Goal: Find specific page/section: Find specific page/section

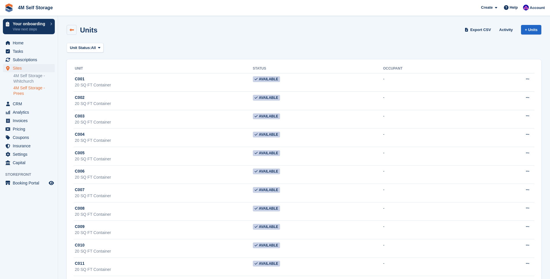
click at [75, 29] on link at bounding box center [72, 30] width 10 height 10
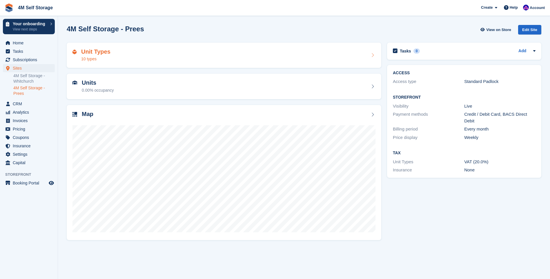
click at [266, 54] on div "Unit Types 10 types" at bounding box center [224, 55] width 303 height 14
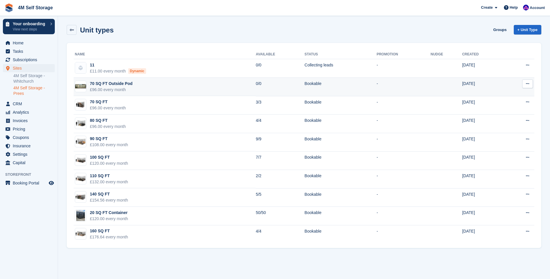
click at [118, 85] on div "70 SQ FT Outside Pod" at bounding box center [111, 84] width 43 height 6
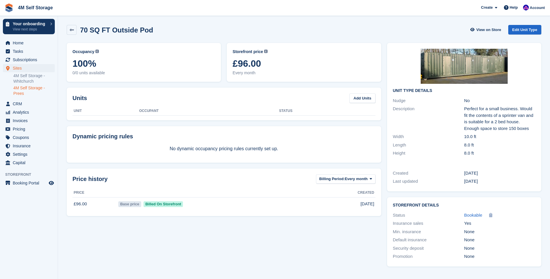
click at [299, 33] on div "70 SQ FT Outside Pod View on Store Edit Unit Type" at bounding box center [304, 30] width 475 height 10
click at [69, 28] on link at bounding box center [72, 30] width 10 height 10
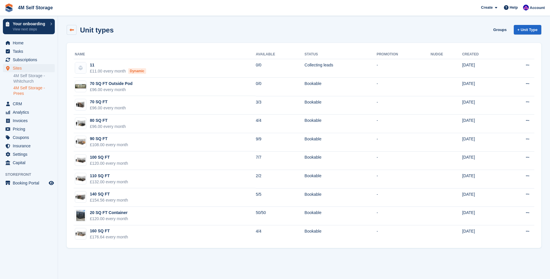
click at [73, 31] on icon at bounding box center [72, 30] width 4 height 4
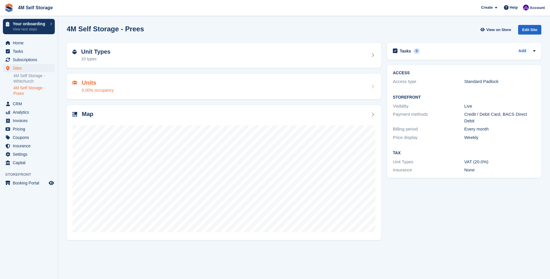
click at [351, 90] on div "Units 0.00% occupancy" at bounding box center [224, 87] width 303 height 14
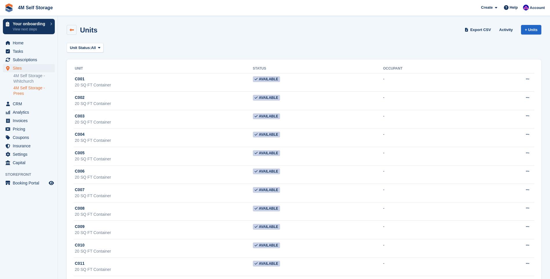
click at [73, 28] on icon at bounding box center [72, 30] width 4 height 4
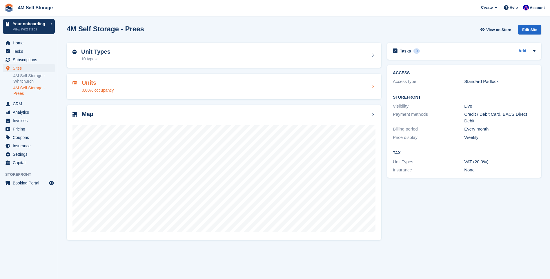
click at [370, 85] on icon at bounding box center [373, 86] width 6 height 5
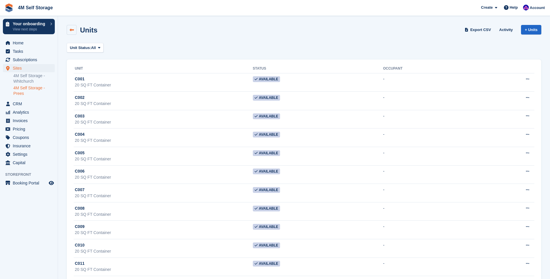
click at [76, 28] on link at bounding box center [72, 30] width 10 height 10
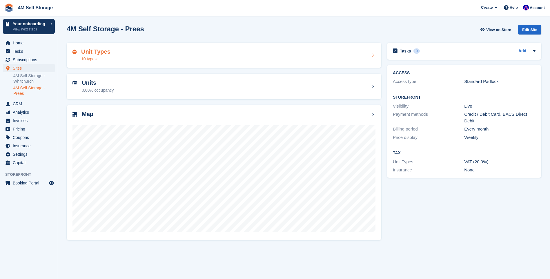
click at [374, 53] on icon at bounding box center [373, 55] width 6 height 5
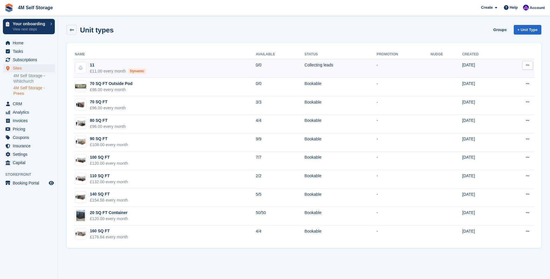
click at [95, 67] on div "11" at bounding box center [118, 65] width 56 height 6
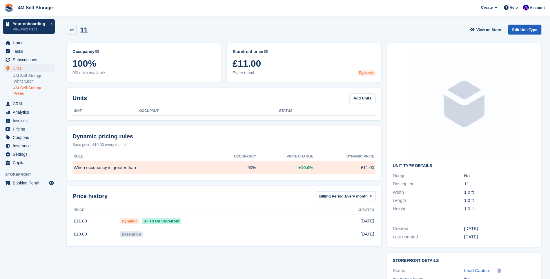
click at [517, 28] on link "Edit Unit Type" at bounding box center [525, 30] width 33 height 10
click at [69, 21] on section "11 View on Store Edit Unit Type Occupancy Current percentage of all currently a…" at bounding box center [304, 165] width 492 height 330
click at [69, 27] on link at bounding box center [72, 30] width 10 height 10
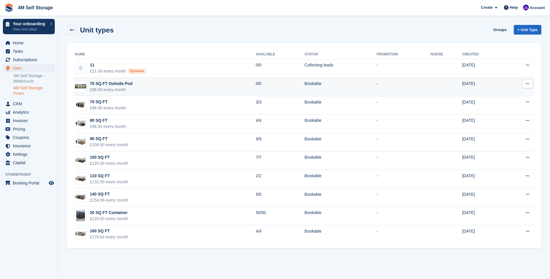
click at [131, 86] on td "70 SQ FT Outside Pod £96.00 every month" at bounding box center [165, 87] width 182 height 19
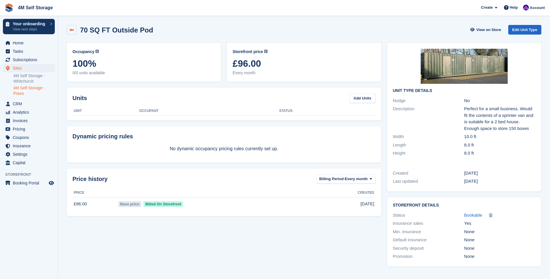
click at [72, 30] on icon at bounding box center [72, 30] width 4 height 4
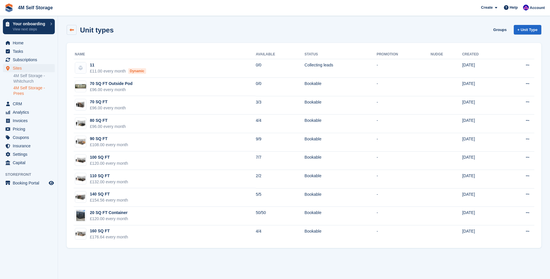
click at [72, 30] on icon at bounding box center [72, 30] width 4 height 4
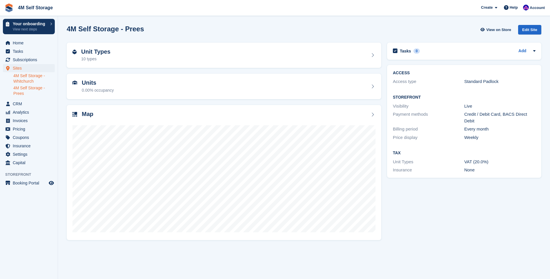
click at [19, 79] on link "4M Self Storage - Whitchurch" at bounding box center [33, 78] width 41 height 11
